Goal: Task Accomplishment & Management: Manage account settings

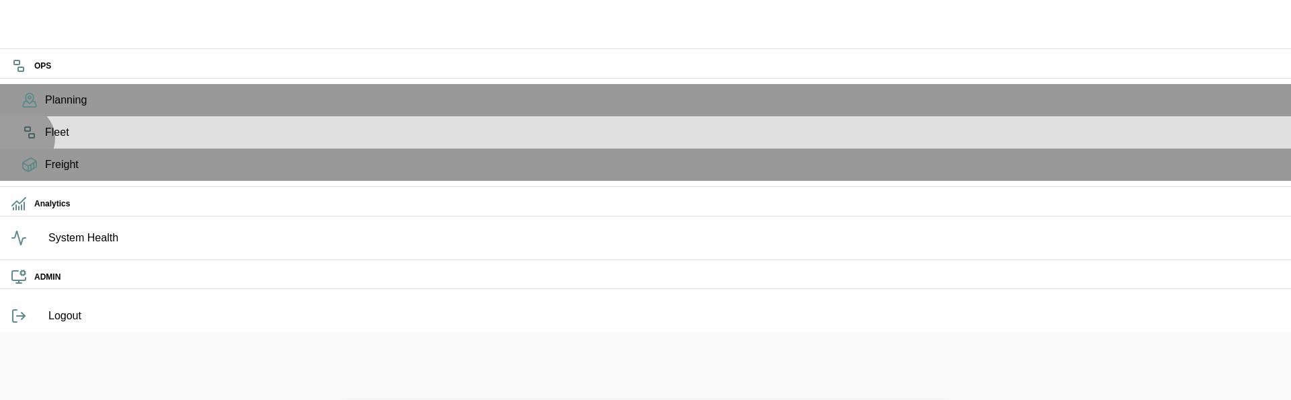
click at [45, 141] on span "Fleet" at bounding box center [662, 132] width 1235 height 16
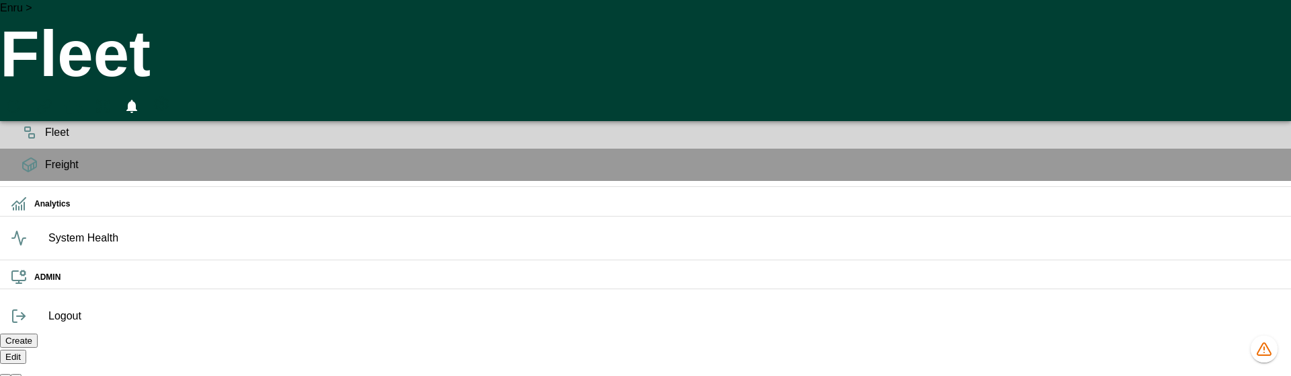
click at [84, 98] on icon "HomeTime Editor" at bounding box center [73, 108] width 21 height 21
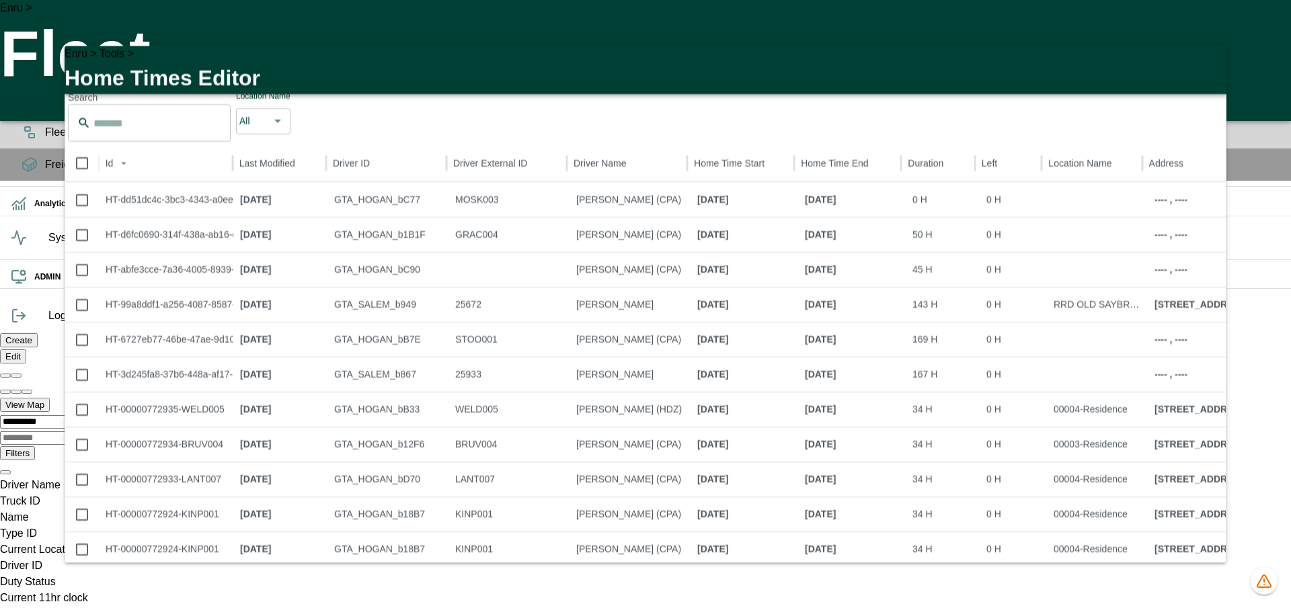
click at [1073, 399] on li "100" at bounding box center [1076, 587] width 40 height 24
type input "***"
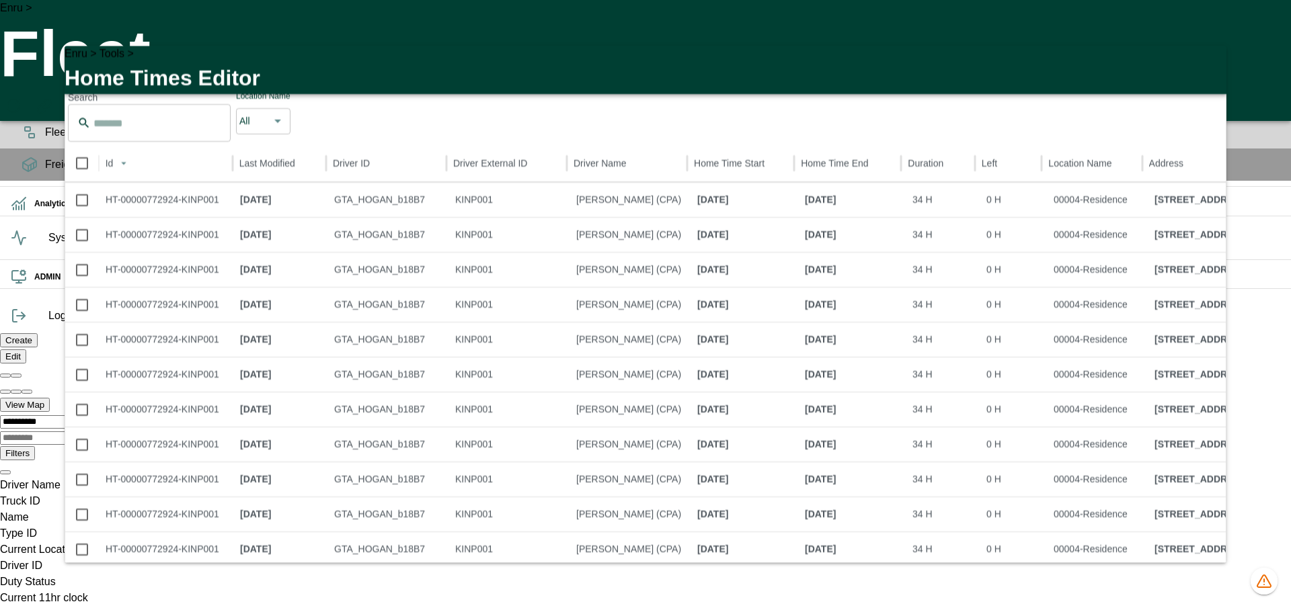
click at [1211, 67] on icon "button" at bounding box center [1207, 64] width 16 height 16
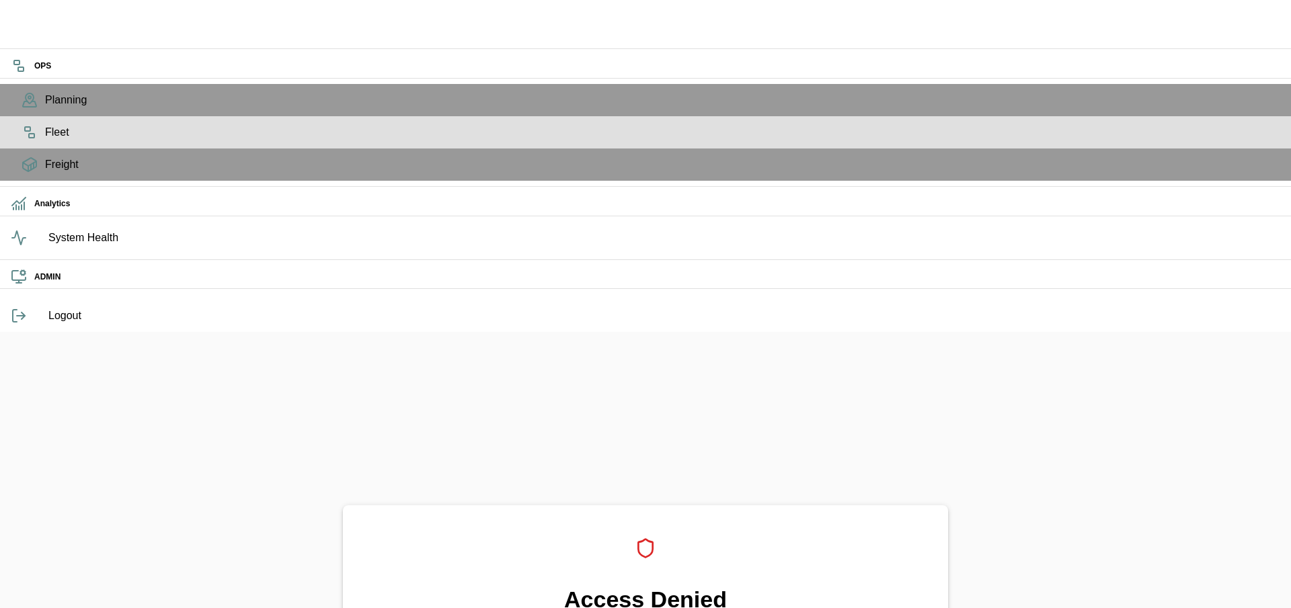
click at [22, 141] on icon at bounding box center [30, 132] width 16 height 16
click at [25, 131] on rect at bounding box center [27, 129] width 5 height 4
click at [22, 141] on icon at bounding box center [30, 132] width 16 height 16
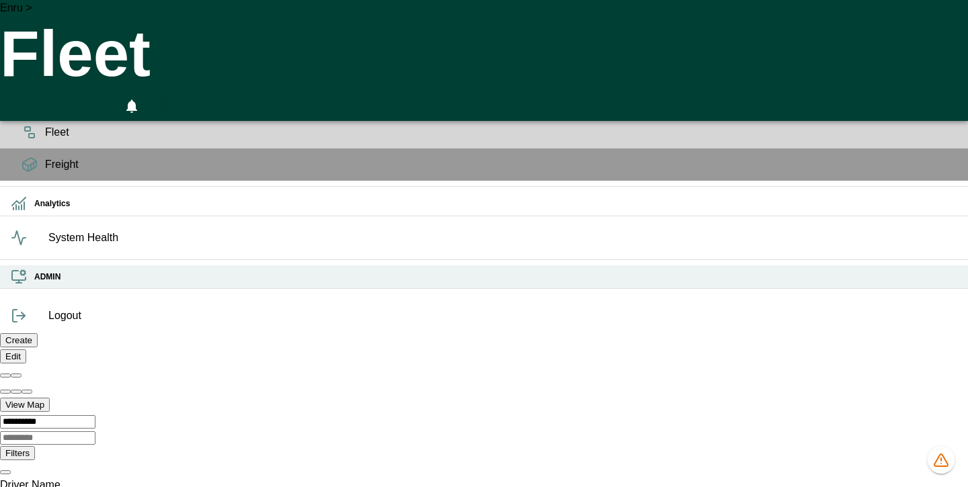
click at [34, 284] on h6 "ADMIN" at bounding box center [495, 277] width 923 height 13
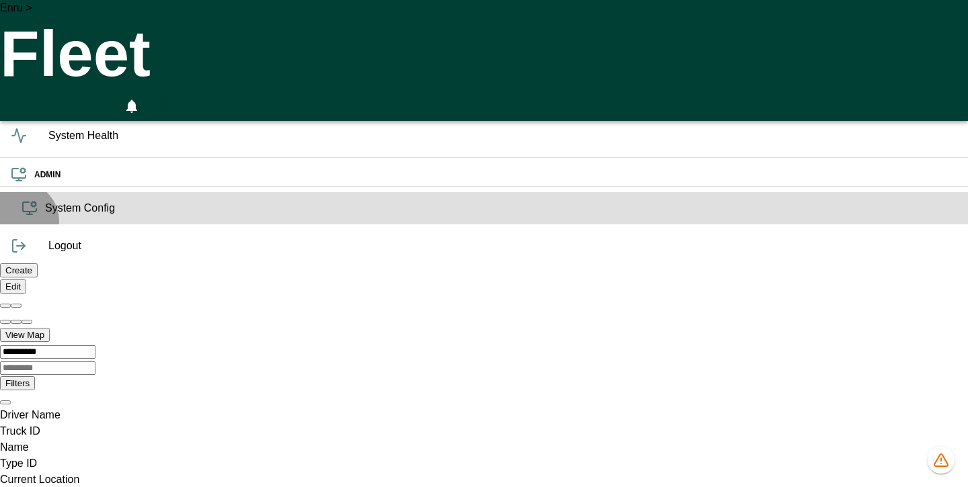
click at [45, 216] on span "System Config" at bounding box center [501, 208] width 912 height 16
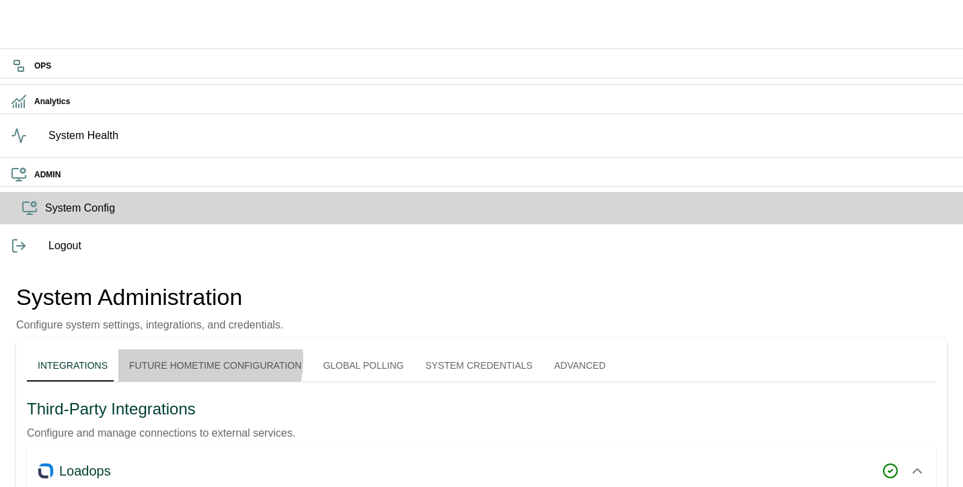
click at [232, 350] on button "Future Hometime Configuration" at bounding box center [215, 366] width 194 height 32
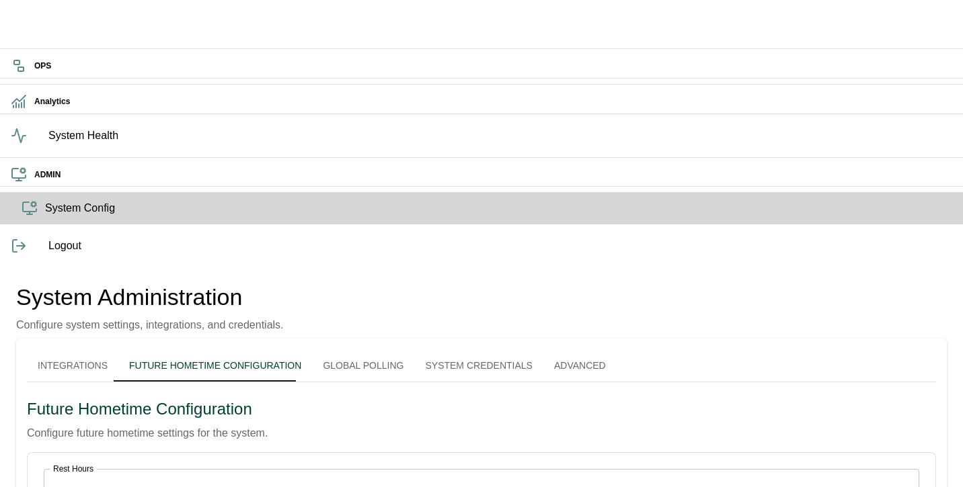
click at [180, 265] on body "OPS Analytics System Health ADMIN System Config Logout System Administration Co…" at bounding box center [481, 376] width 963 height 752
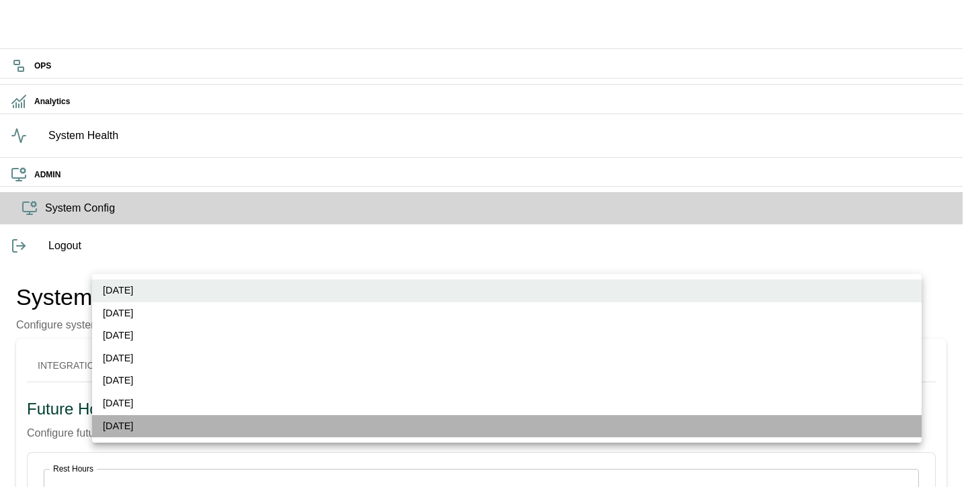
click at [146, 430] on li "Saturday" at bounding box center [507, 426] width 830 height 23
type input "*"
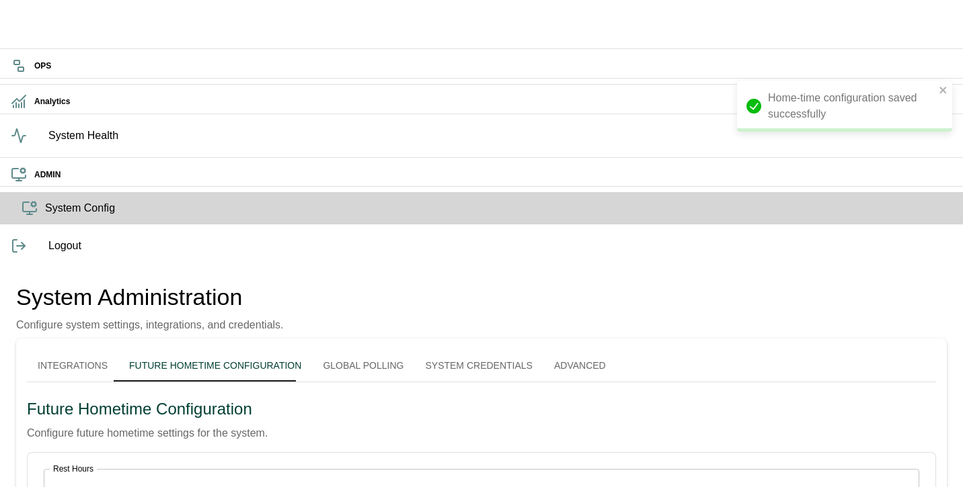
click at [401, 426] on p "Configure future hometime settings for the system." at bounding box center [481, 434] width 909 height 16
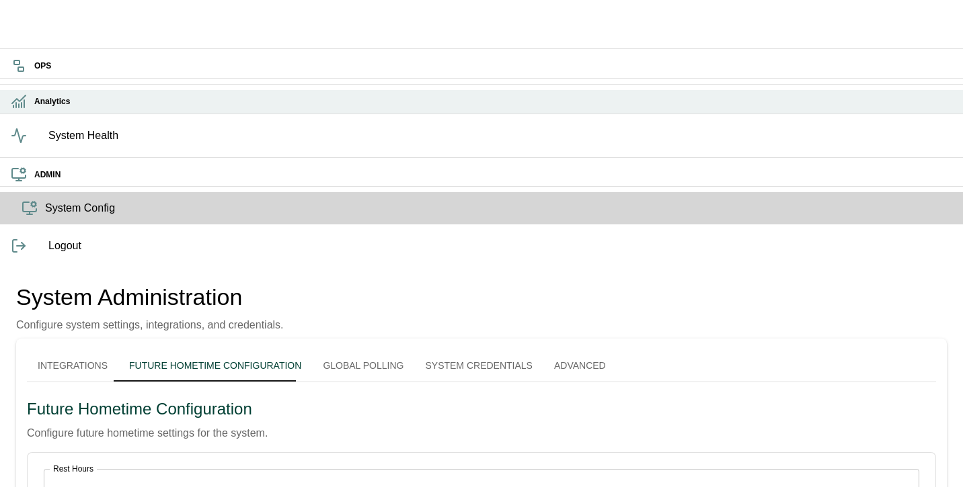
click at [22, 114] on div "Analytics" at bounding box center [481, 102] width 963 height 24
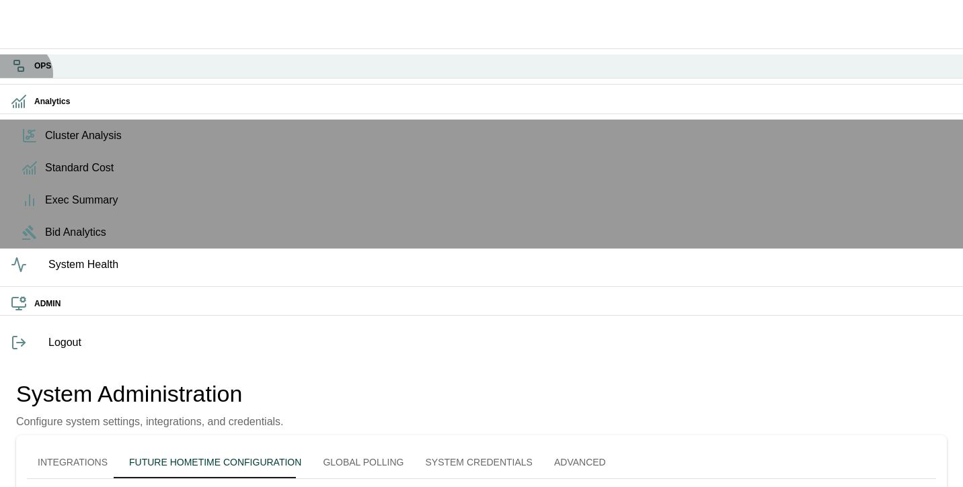
click at [19, 73] on icon at bounding box center [19, 66] width 16 height 16
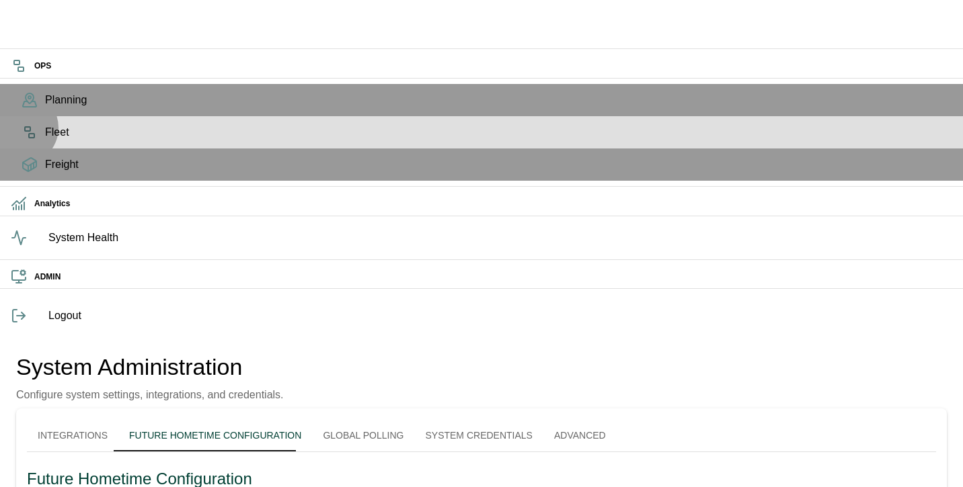
click at [25, 131] on rect at bounding box center [27, 129] width 5 height 4
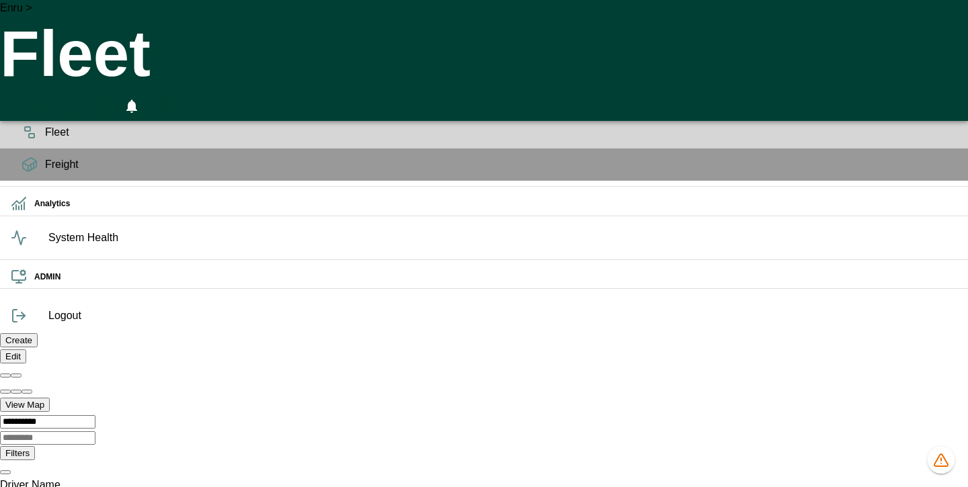
click at [84, 98] on icon "HomeTime Editor" at bounding box center [73, 108] width 21 height 21
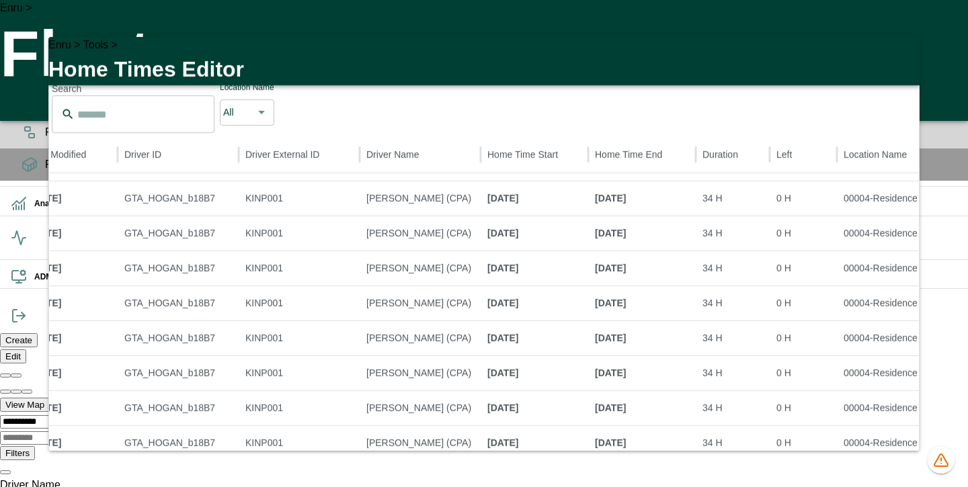
scroll to position [0, 194]
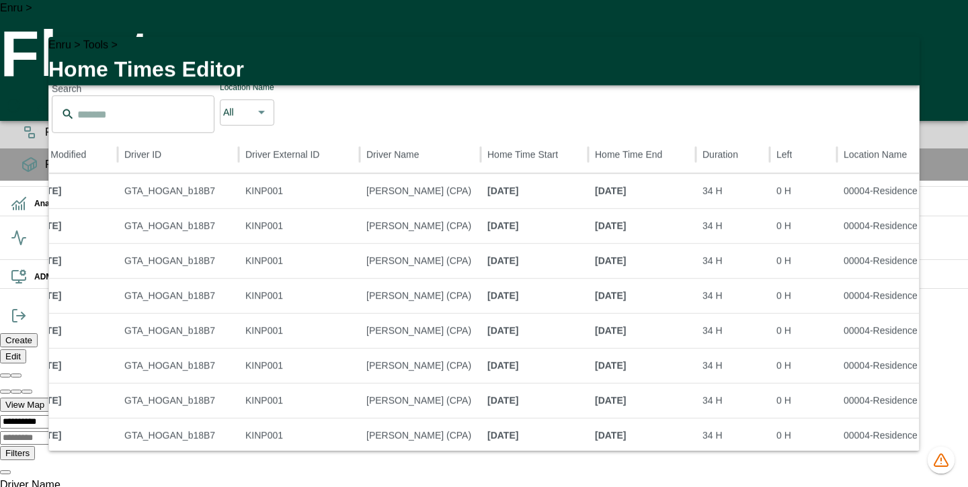
click at [902, 60] on icon "button" at bounding box center [900, 54] width 9 height 9
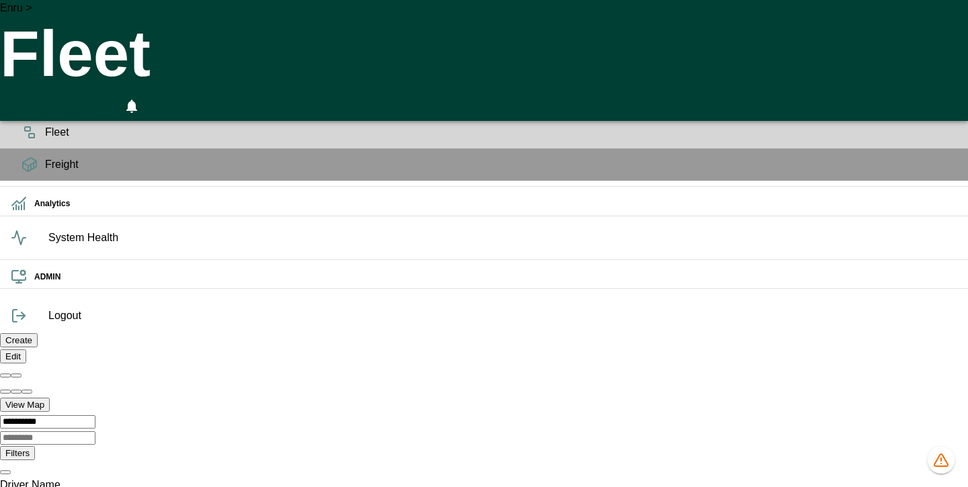
click at [84, 98] on icon "HomeTime Editor" at bounding box center [73, 108] width 21 height 21
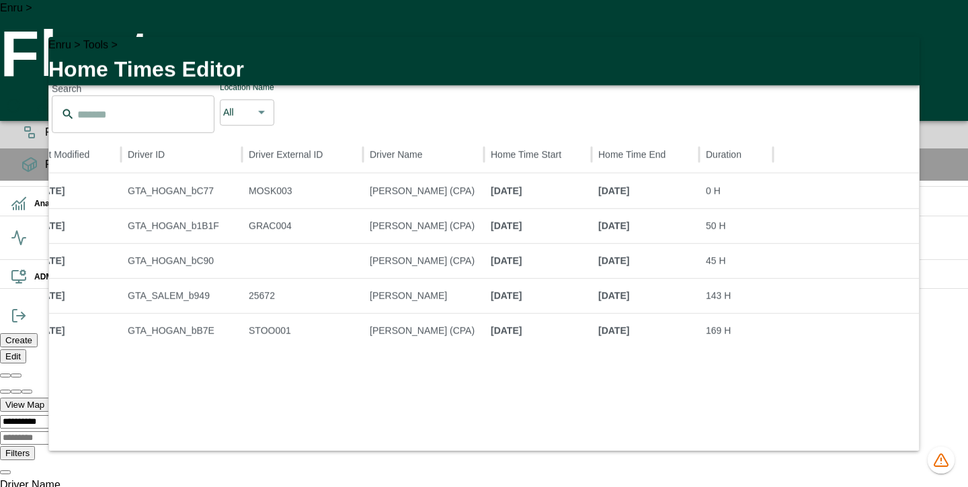
scroll to position [0, 0]
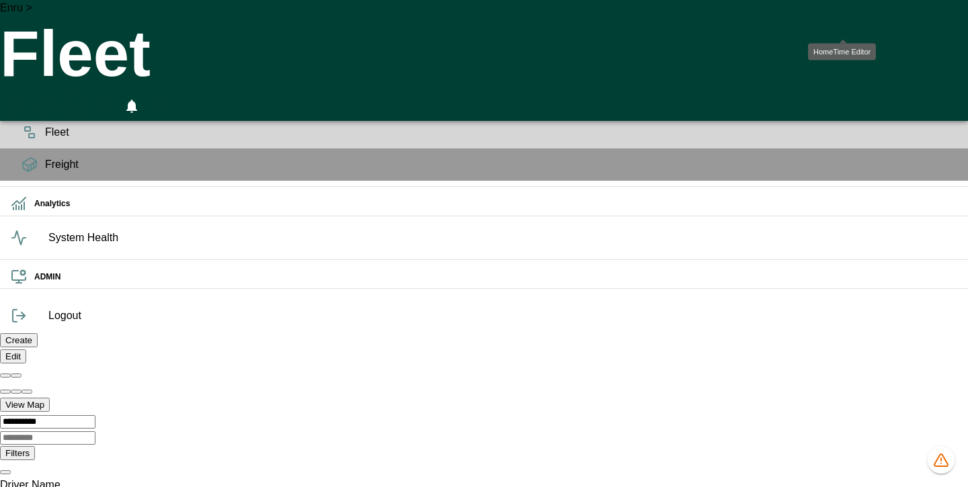
click at [84, 98] on icon "HomeTime Editor" at bounding box center [73, 108] width 21 height 21
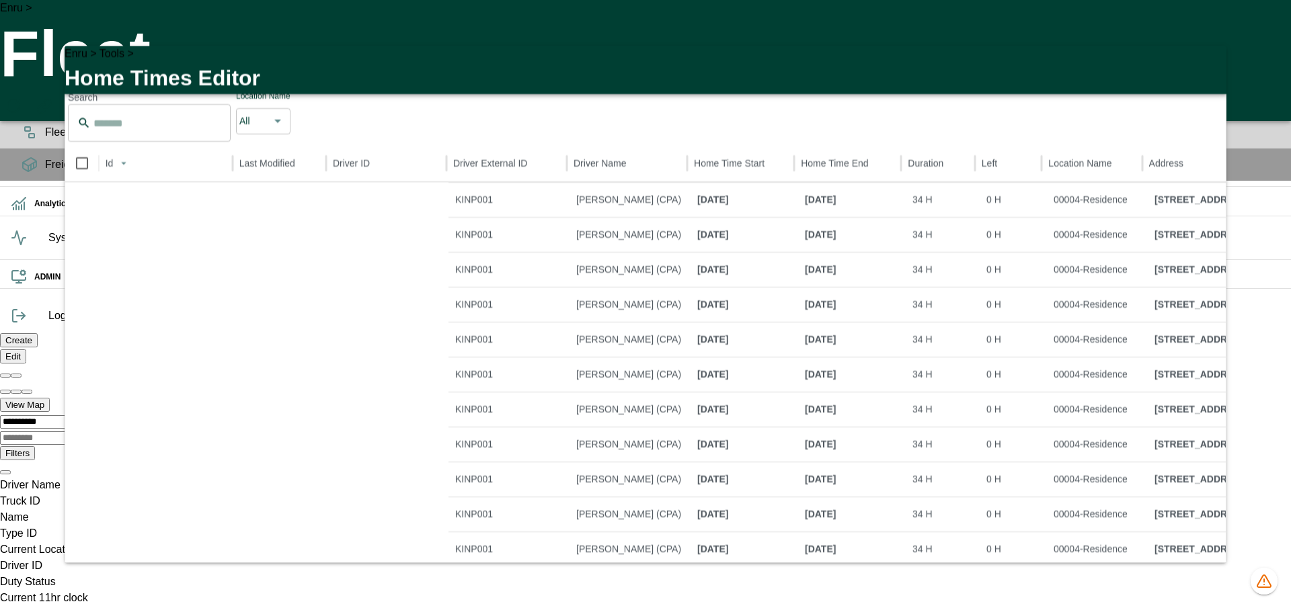
click at [967, 68] on icon "button" at bounding box center [1207, 64] width 9 height 9
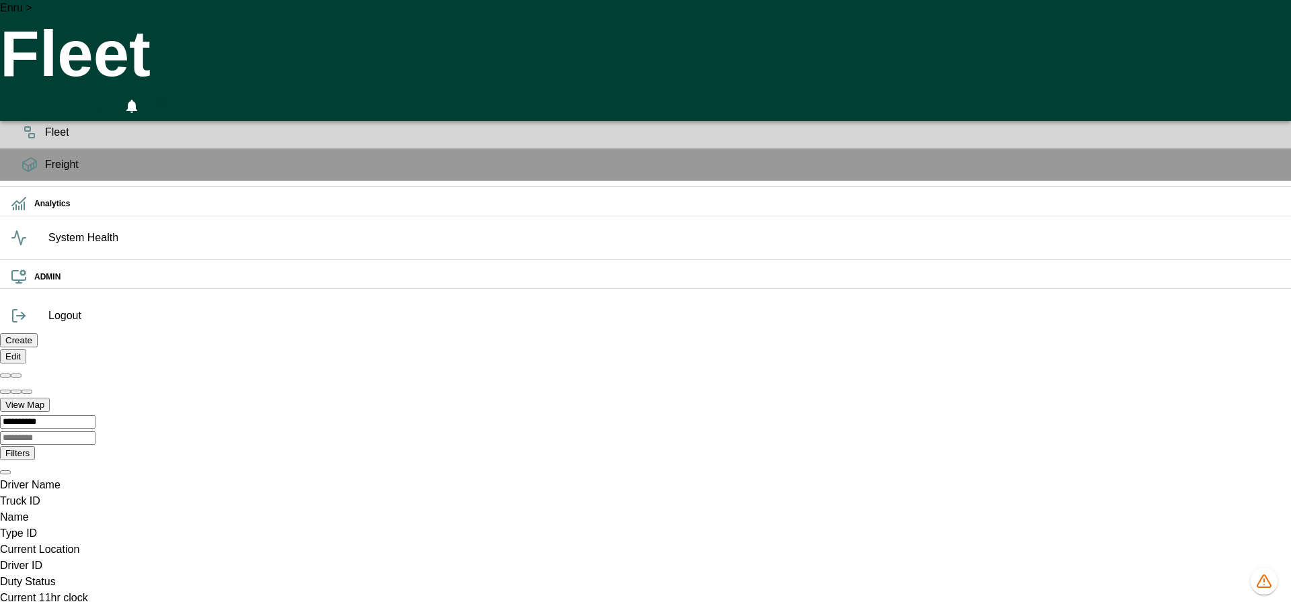
scroll to position [131, 0]
click at [83, 98] on icon "HomeTime Editor" at bounding box center [72, 106] width 19 height 17
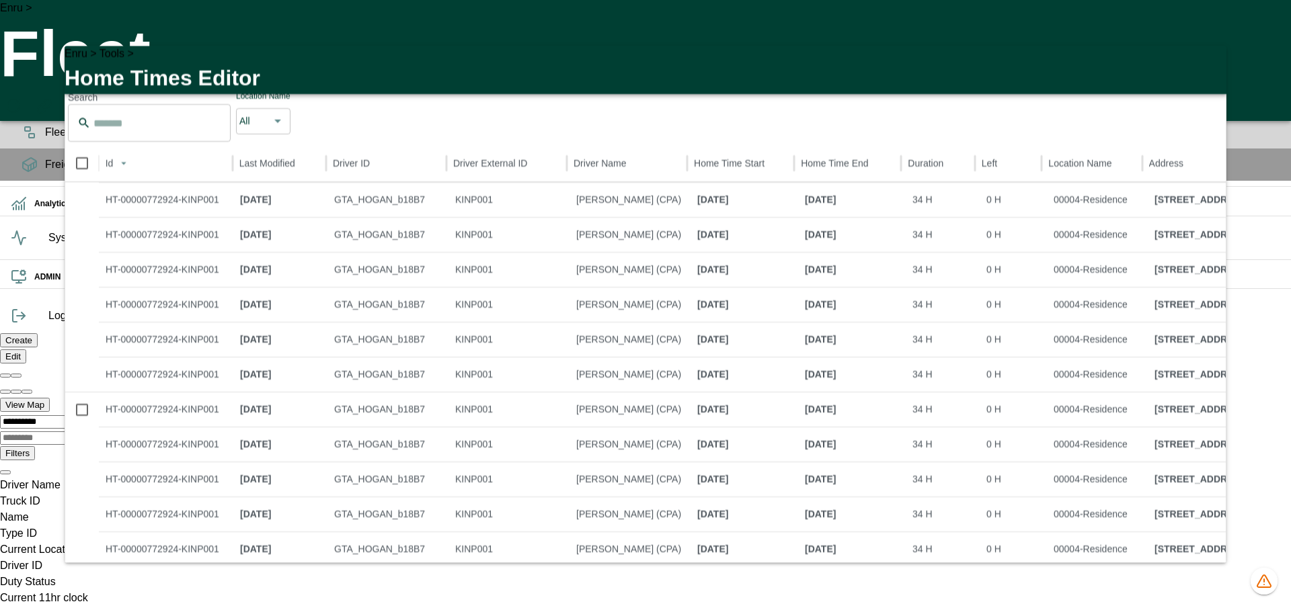
scroll to position [0, 0]
click at [1208, 60] on icon "button" at bounding box center [1207, 64] width 16 height 16
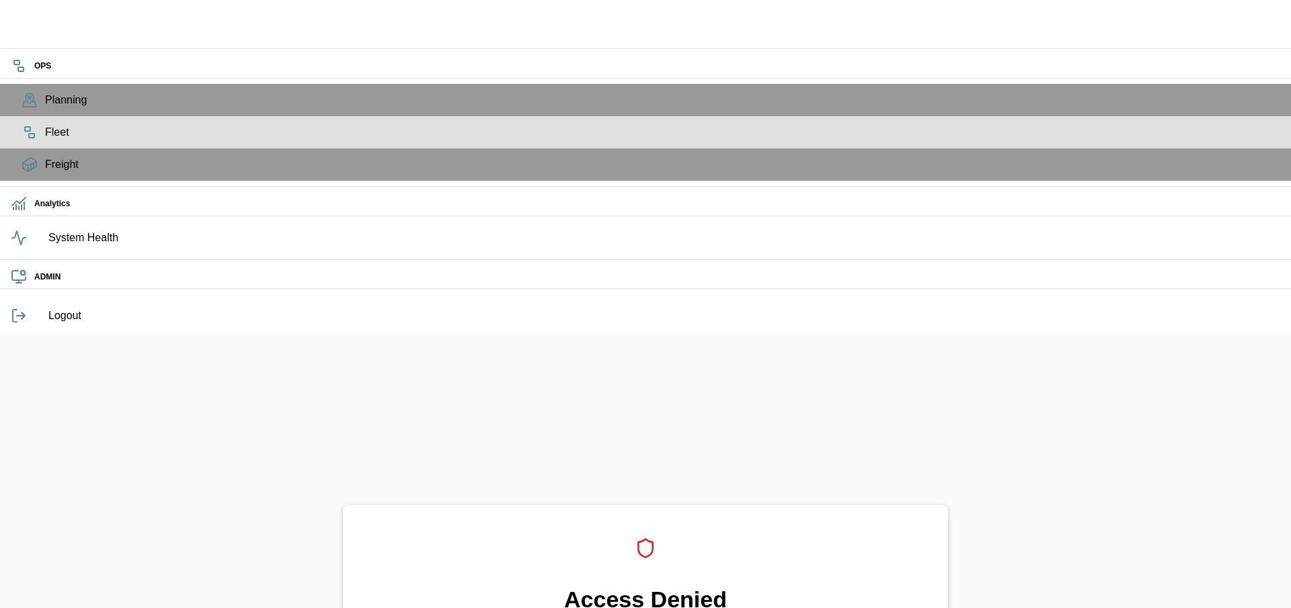
click at [34, 149] on div "Fleet" at bounding box center [645, 132] width 1291 height 32
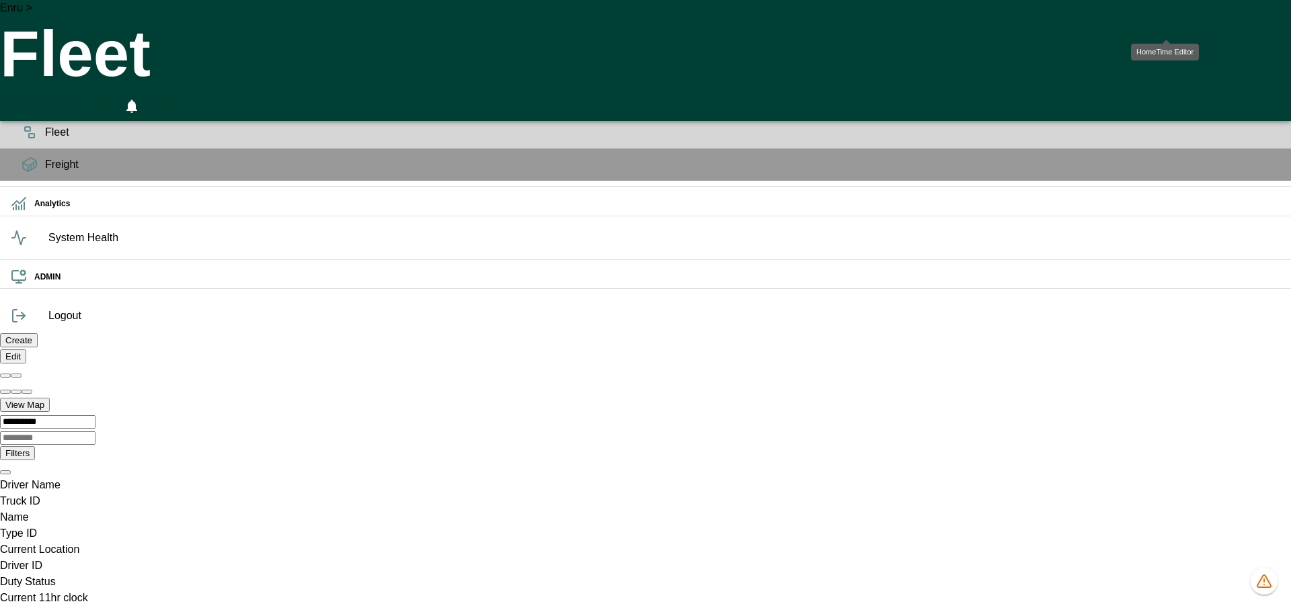
click at [83, 98] on icon "HomeTime Editor" at bounding box center [72, 106] width 19 height 17
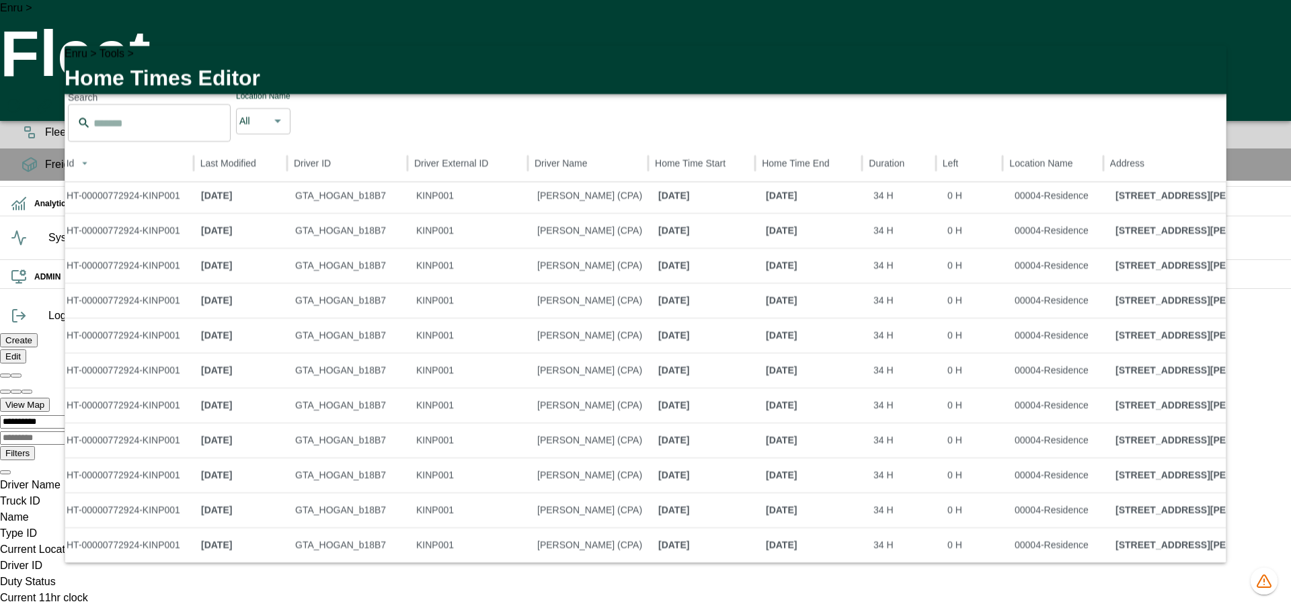
click at [1204, 64] on icon "button" at bounding box center [1207, 64] width 16 height 16
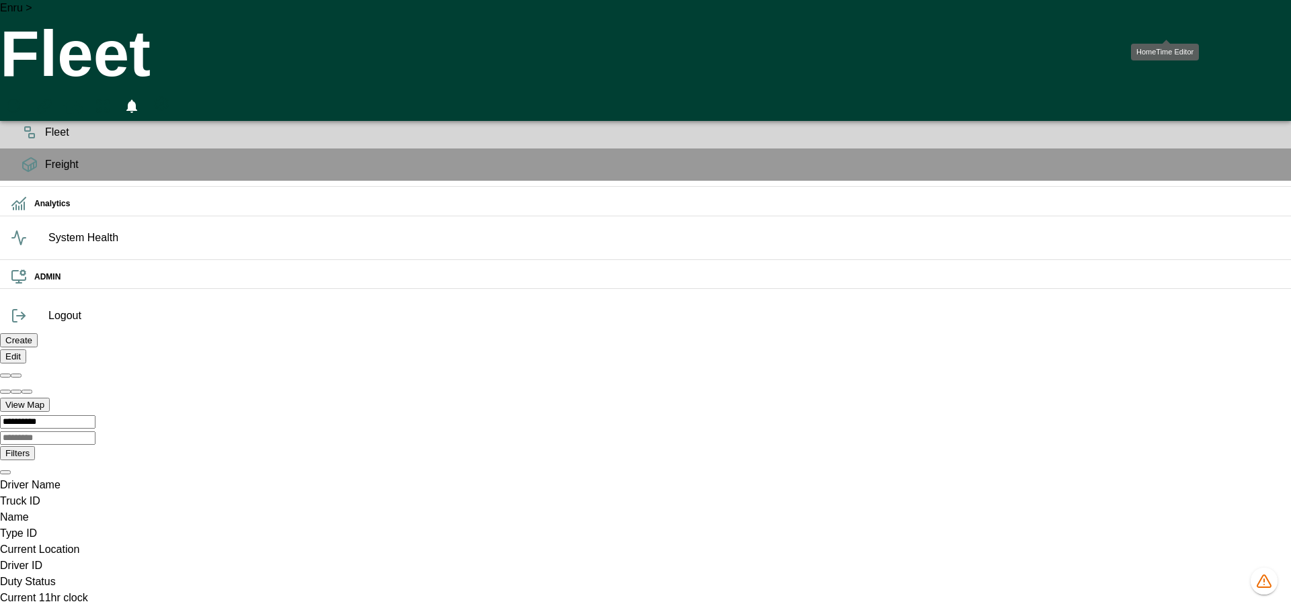
click at [83, 98] on icon "HomeTime Editor" at bounding box center [72, 106] width 19 height 17
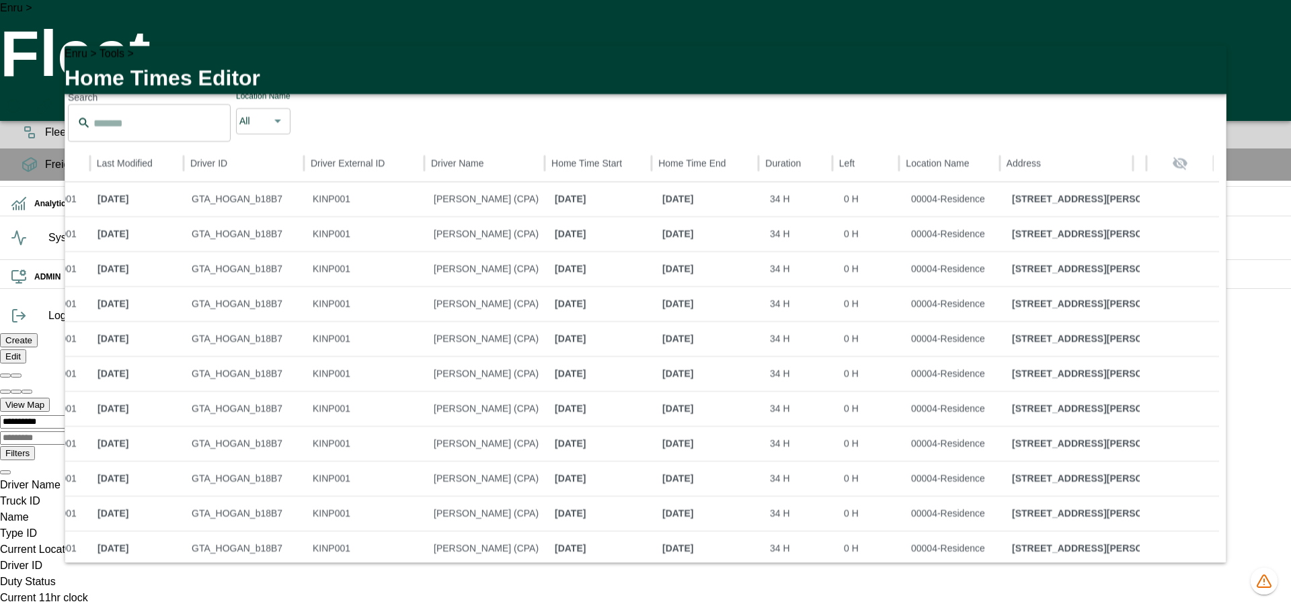
click at [1202, 67] on icon "button" at bounding box center [1207, 64] width 16 height 16
